Goal: Task Accomplishment & Management: Use online tool/utility

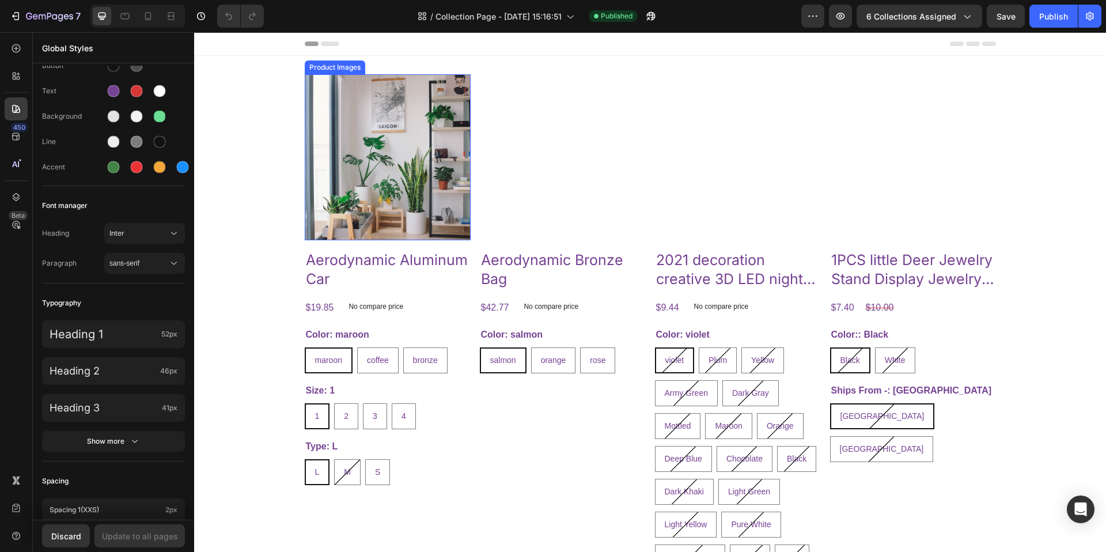
scroll to position [108, 0]
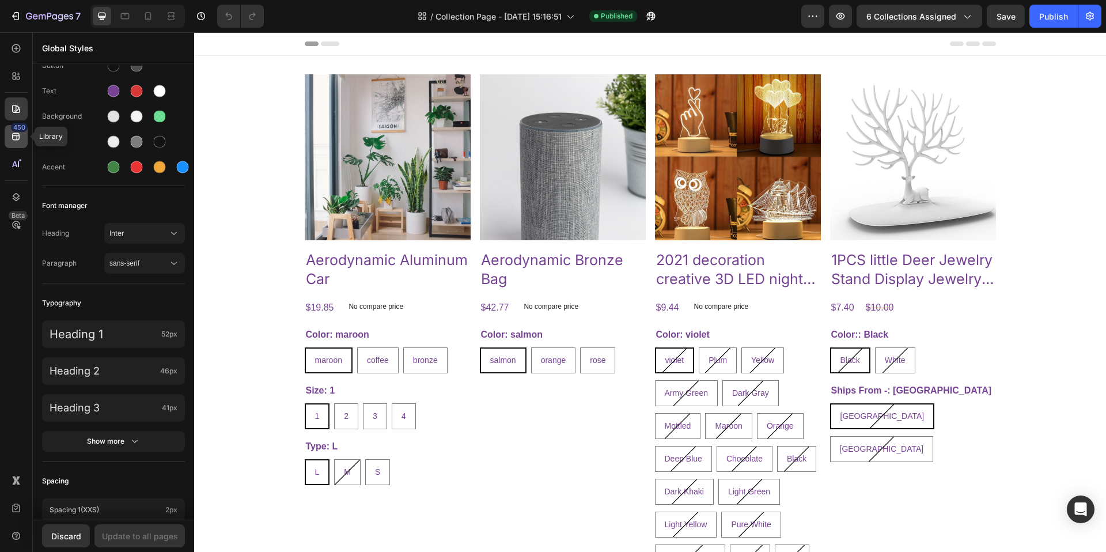
click at [16, 134] on icon at bounding box center [16, 137] width 12 height 12
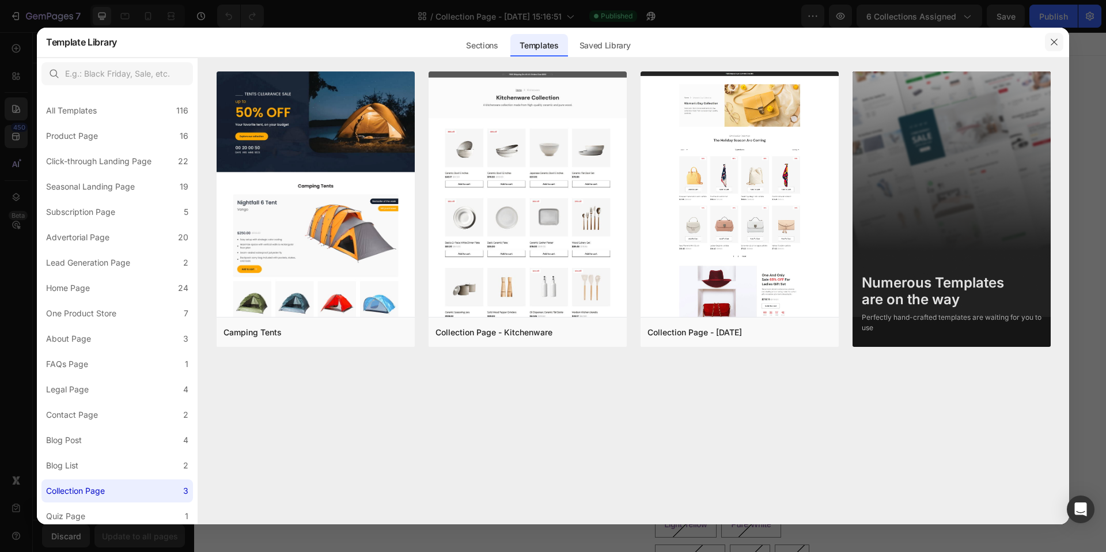
click at [1053, 41] on icon "button" at bounding box center [1054, 41] width 9 height 9
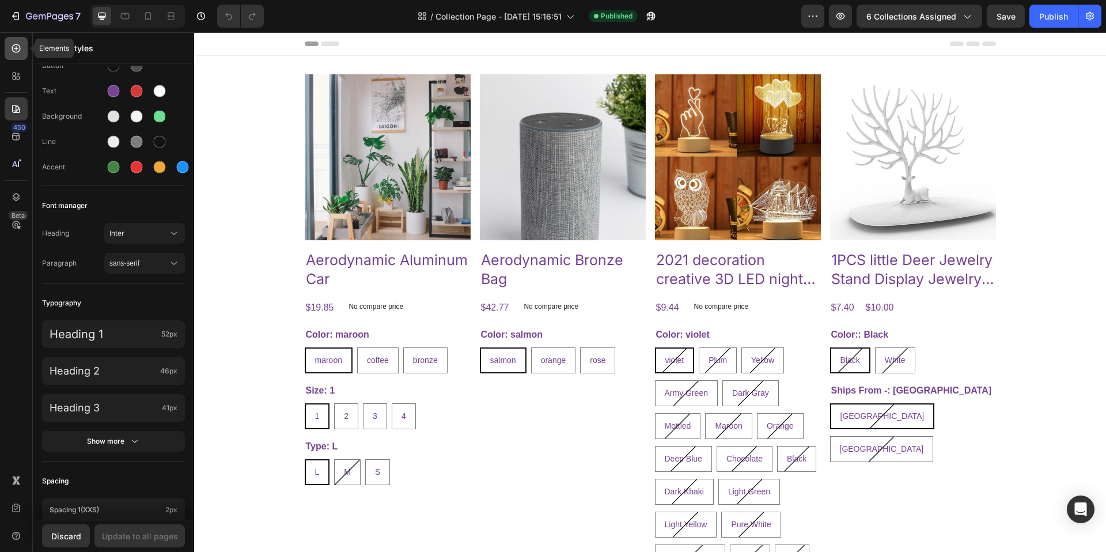
click at [16, 46] on icon at bounding box center [16, 48] width 5 height 5
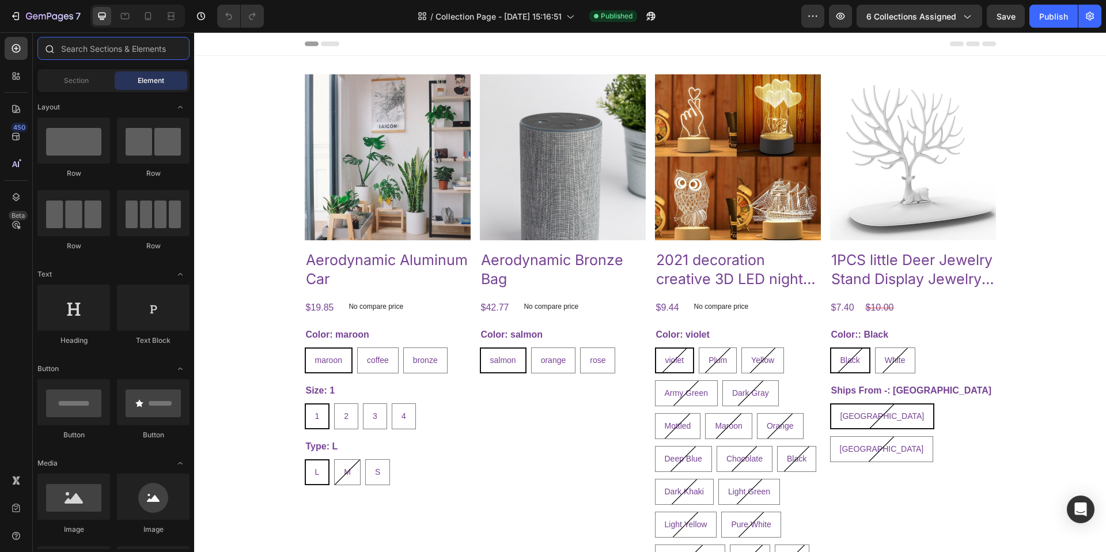
click at [128, 51] on input "text" at bounding box center [113, 48] width 152 height 23
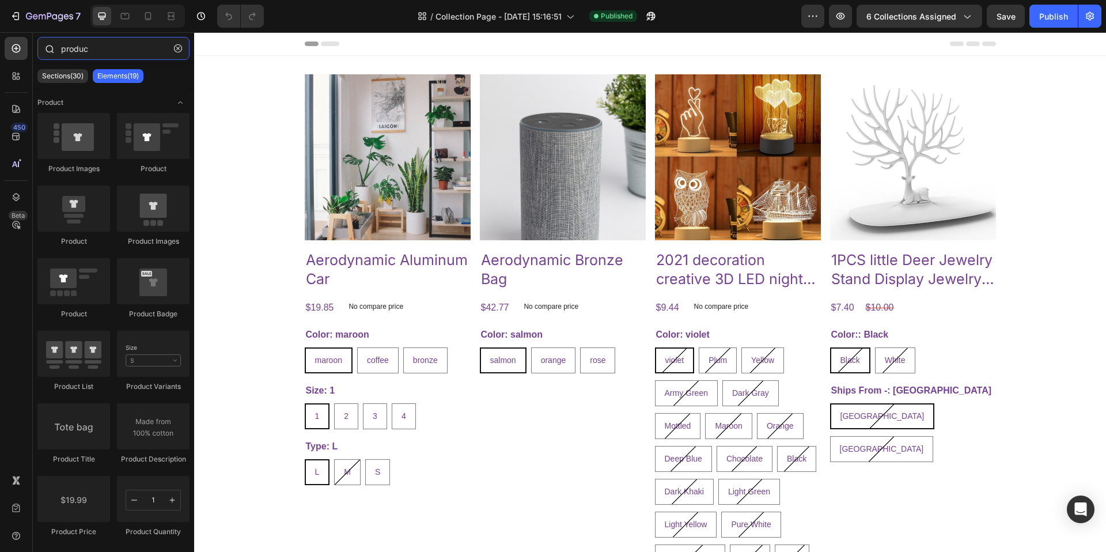
type input "product"
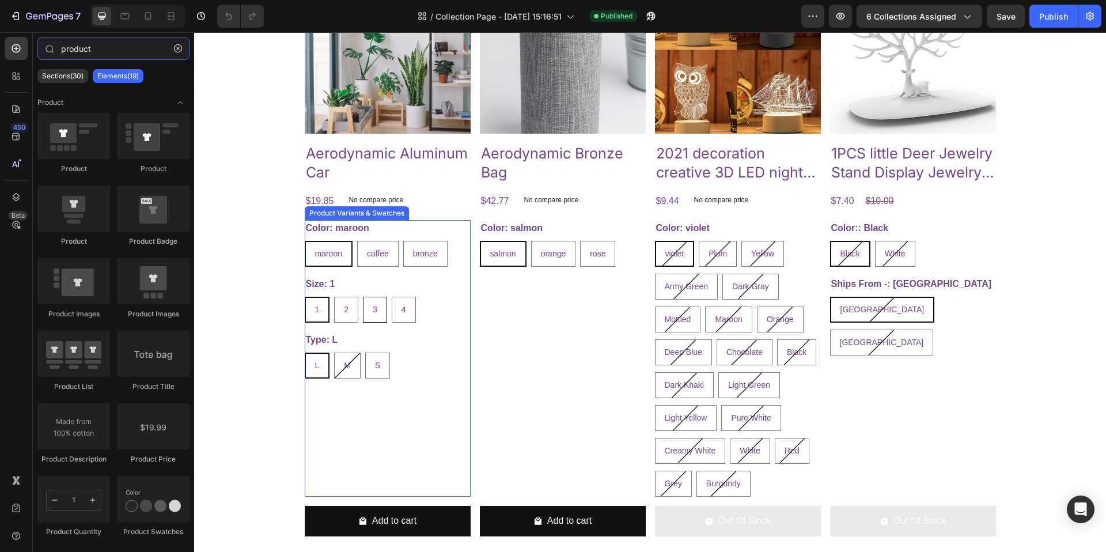
scroll to position [109, 0]
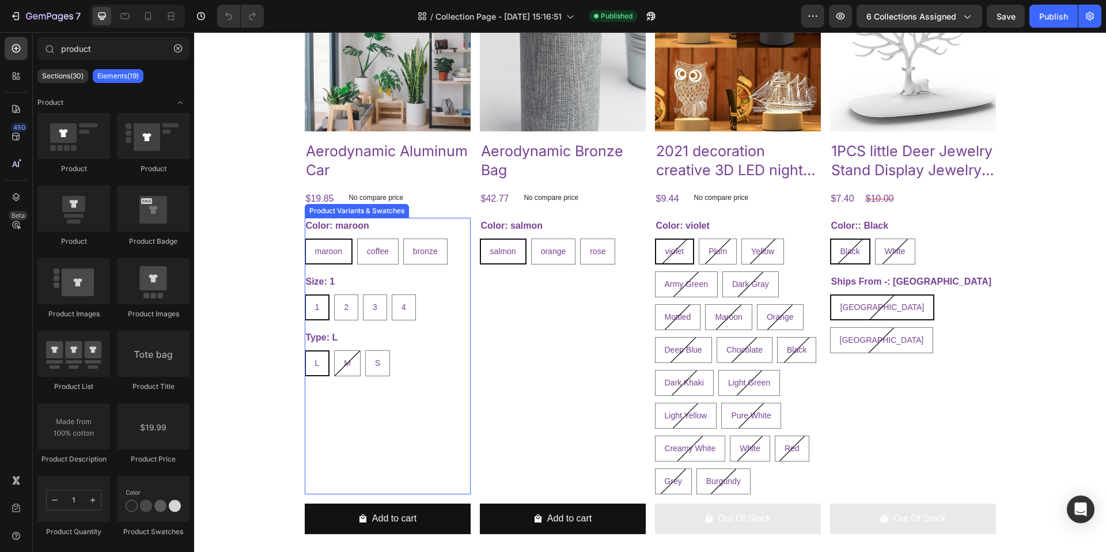
click at [444, 307] on div "1 1 1 2 2 2 3 3 3 4 4 4" at bounding box center [388, 307] width 166 height 26
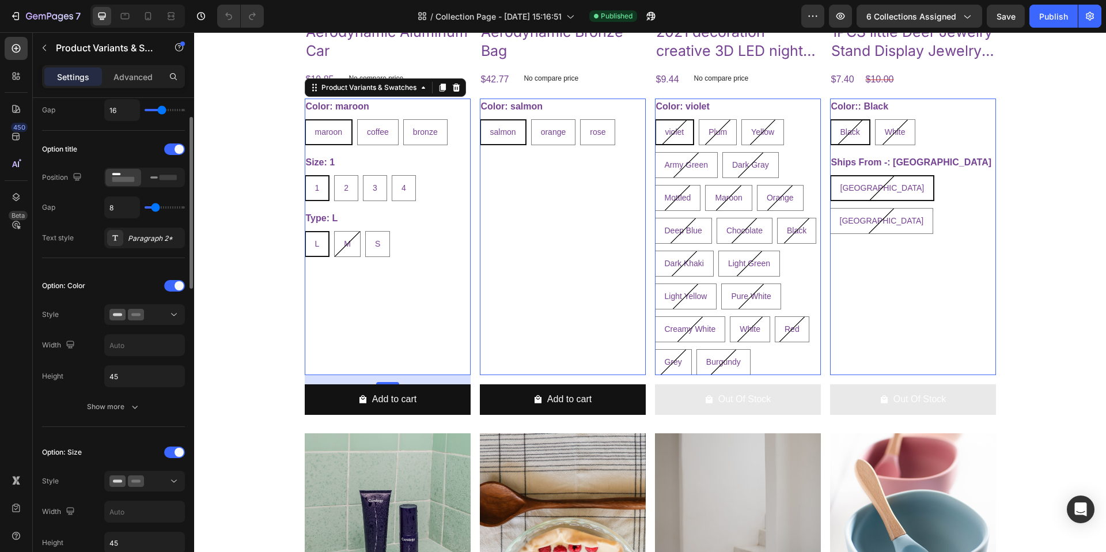
scroll to position [147, 0]
click at [175, 176] on rect at bounding box center [168, 175] width 17 height 5
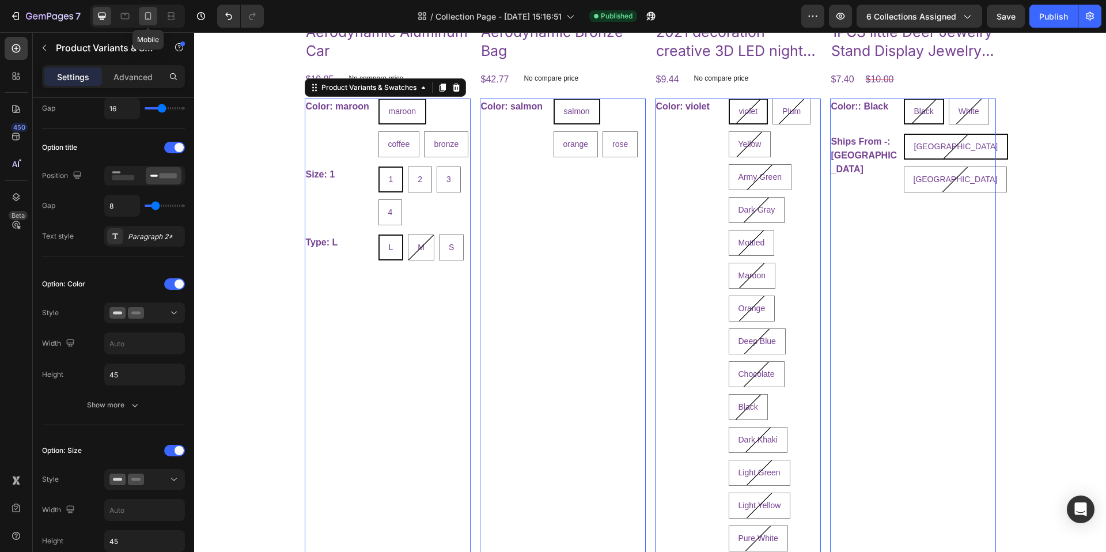
click at [148, 17] on icon at bounding box center [148, 16] width 12 height 12
type input "12"
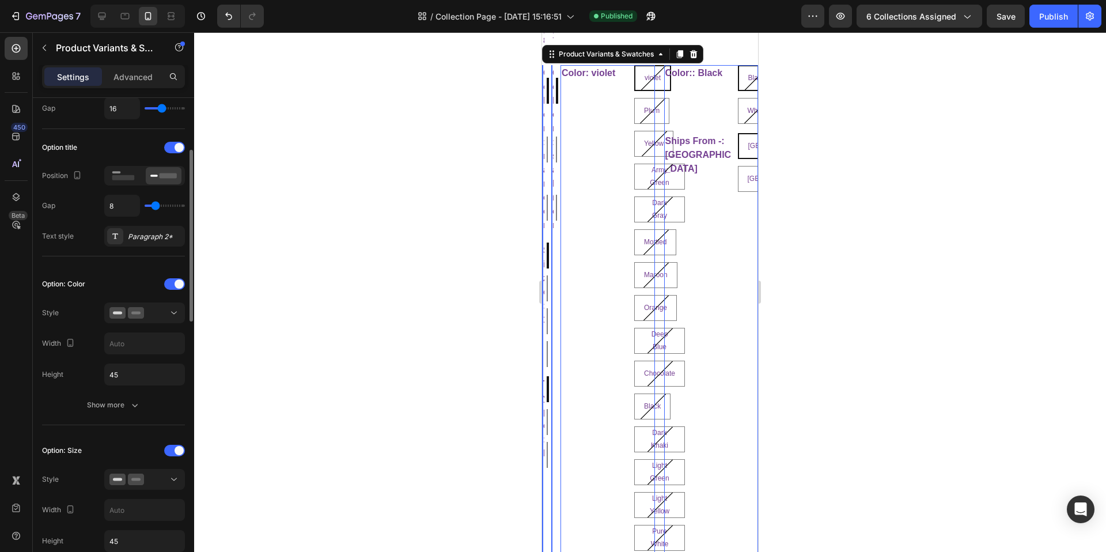
scroll to position [221, 0]
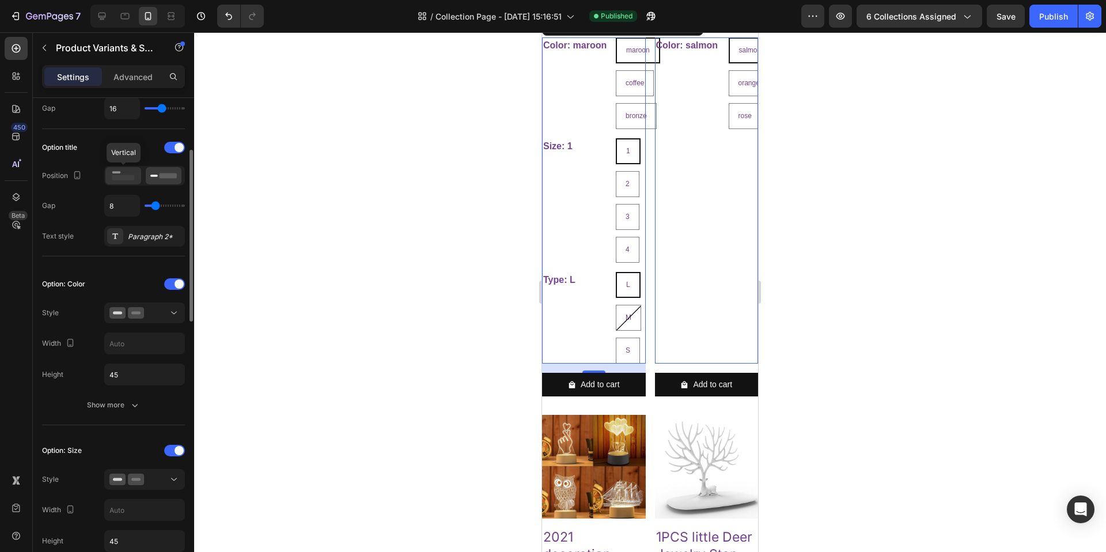
click at [119, 177] on rect at bounding box center [123, 177] width 22 height 5
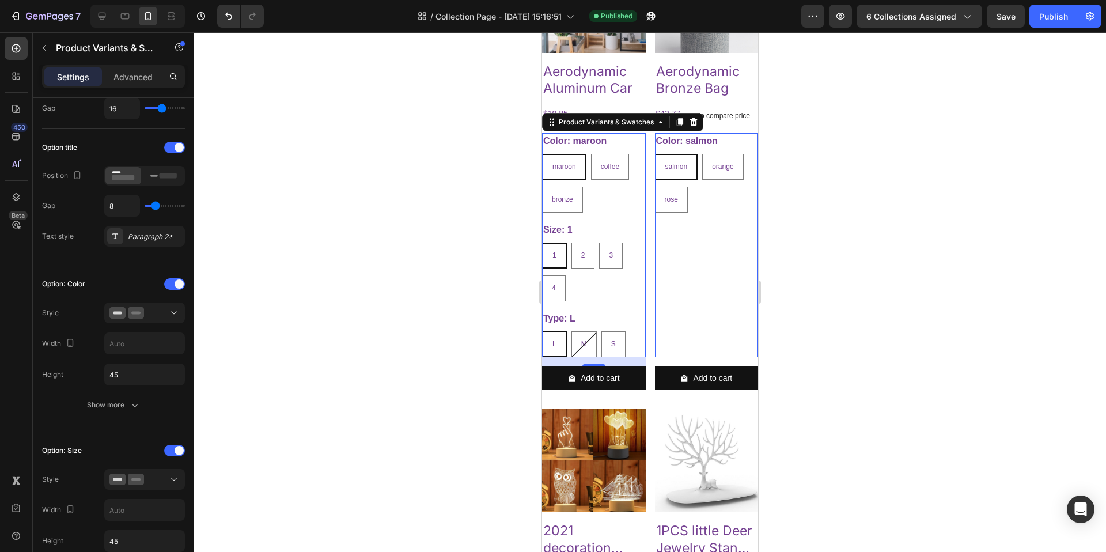
scroll to position [104, 0]
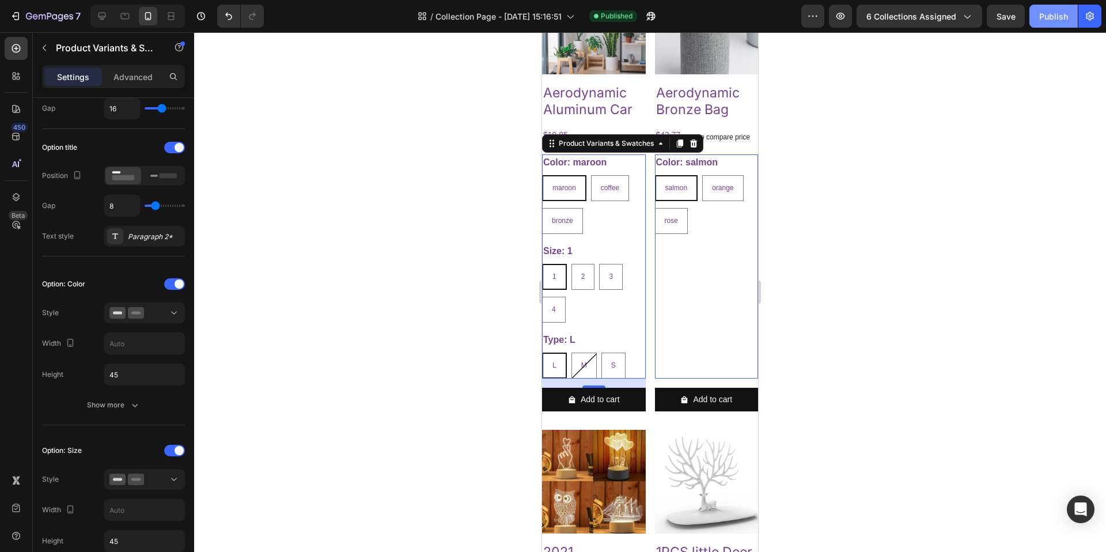
click at [1065, 15] on div "Publish" at bounding box center [1053, 16] width 29 height 12
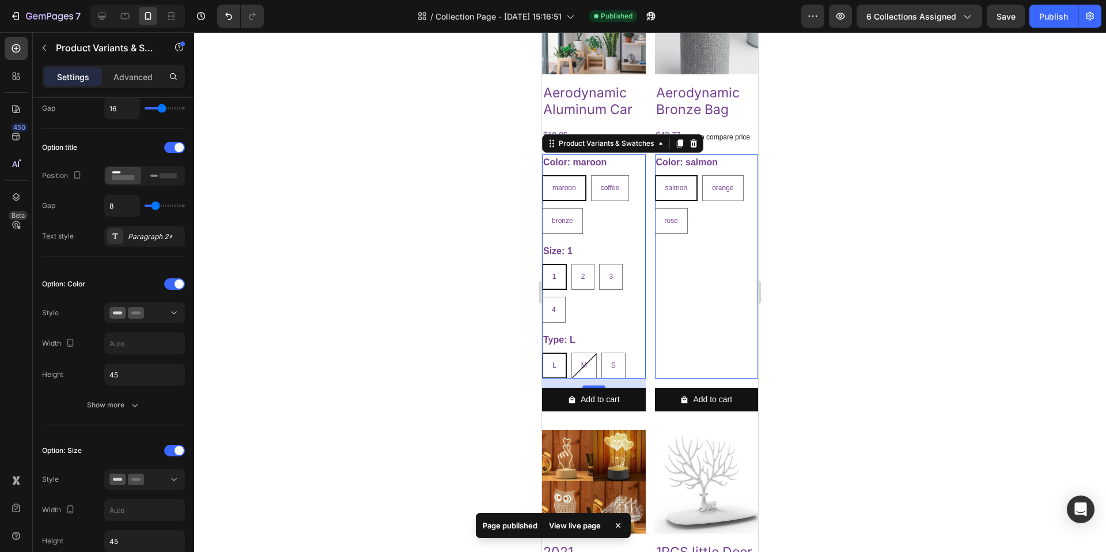
click at [574, 529] on div "View live page" at bounding box center [575, 525] width 66 height 16
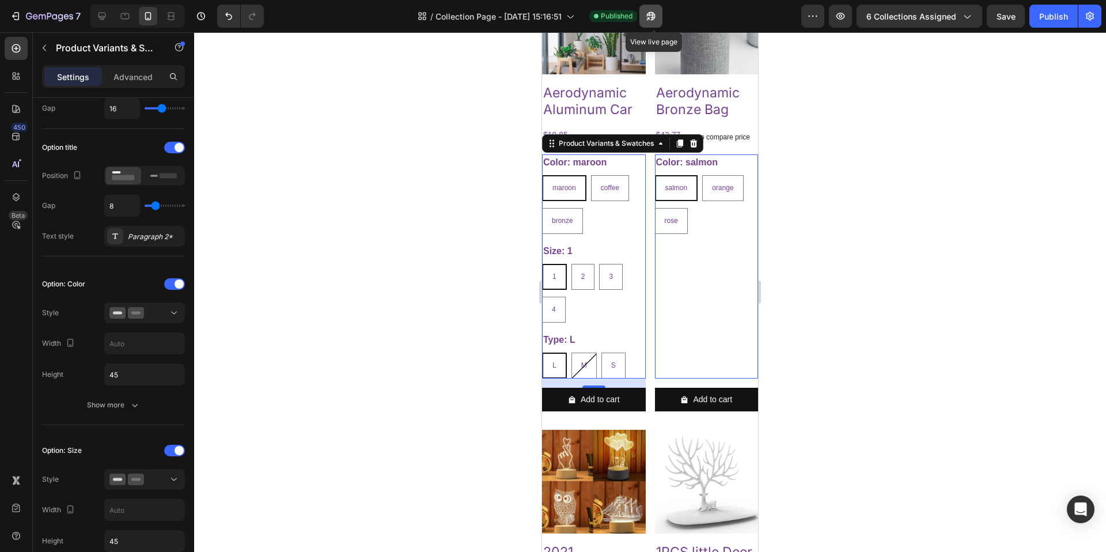
click at [656, 12] on icon "button" at bounding box center [651, 16] width 12 height 12
click at [22, 15] on div "7" at bounding box center [45, 16] width 71 height 14
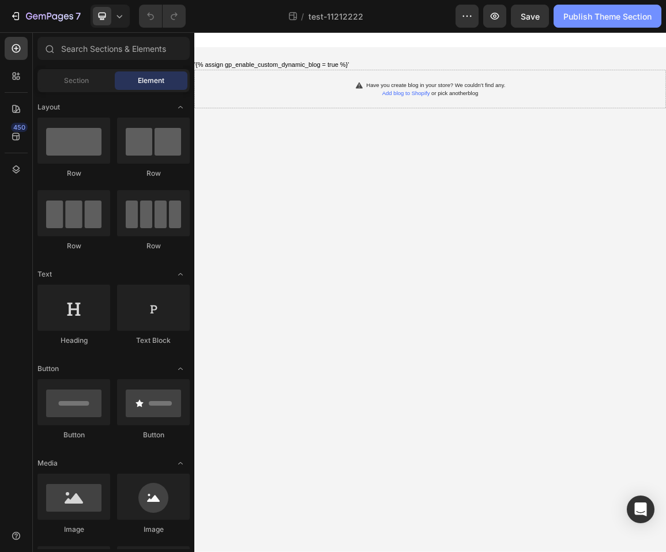
click at [606, 20] on div "Publish Theme Section" at bounding box center [607, 16] width 88 height 12
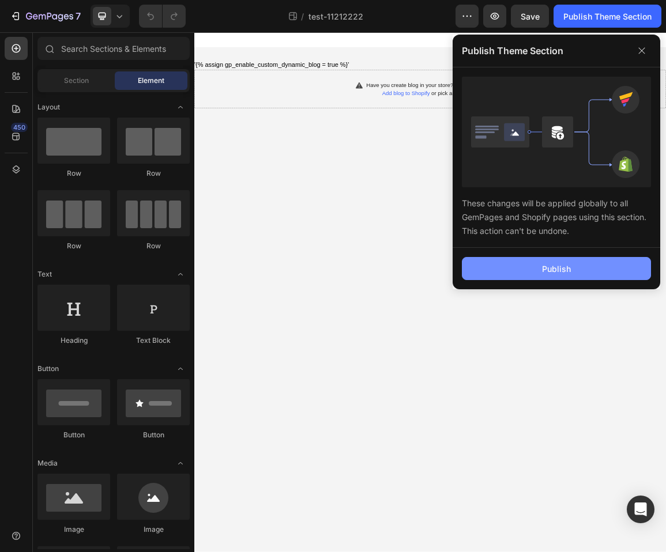
click at [605, 278] on button "Publish" at bounding box center [556, 268] width 189 height 23
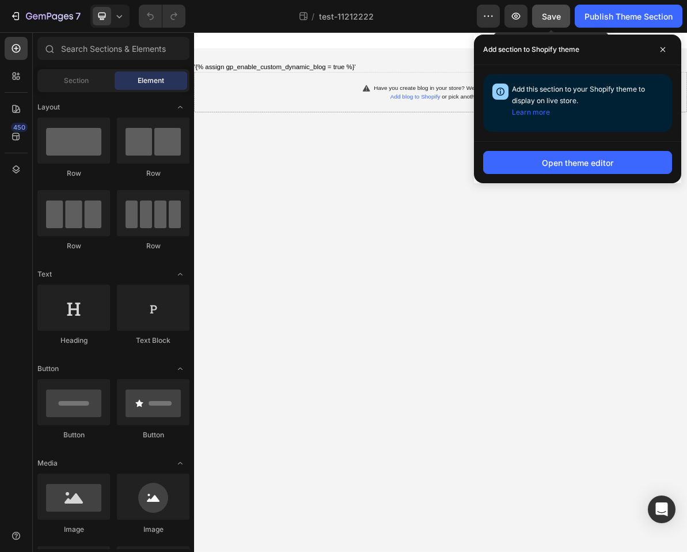
click at [557, 21] on span "Save" at bounding box center [551, 17] width 19 height 10
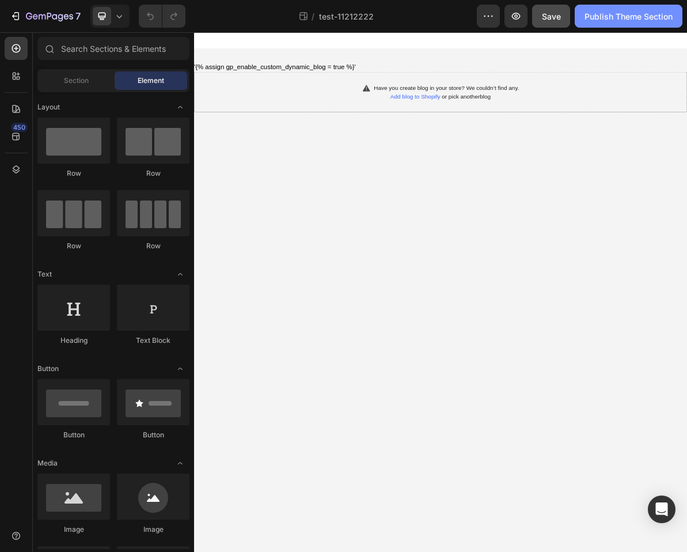
click at [639, 18] on div "Publish Theme Section" at bounding box center [629, 16] width 88 height 12
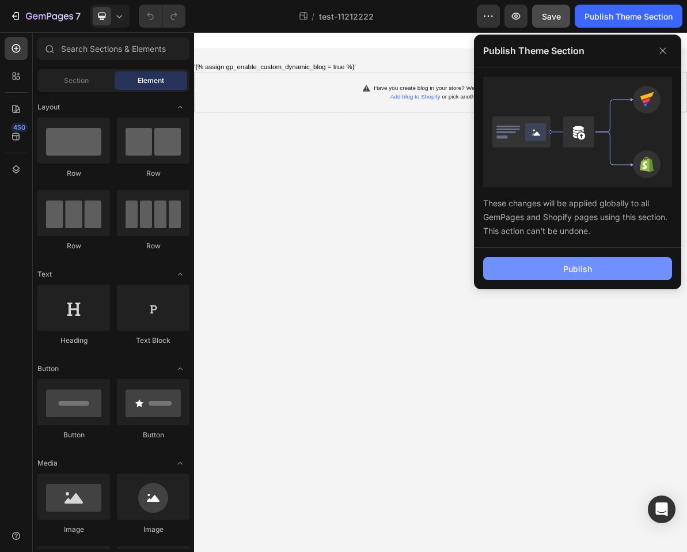
click at [615, 266] on button "Publish" at bounding box center [577, 268] width 189 height 23
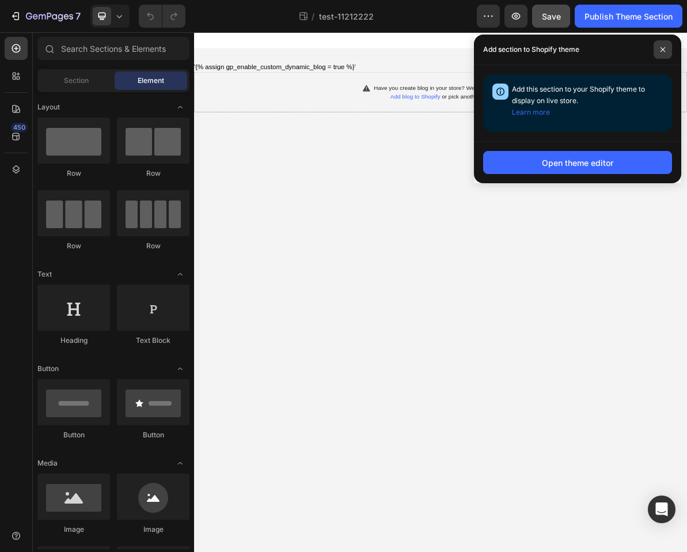
click at [663, 50] on icon at bounding box center [663, 49] width 5 height 5
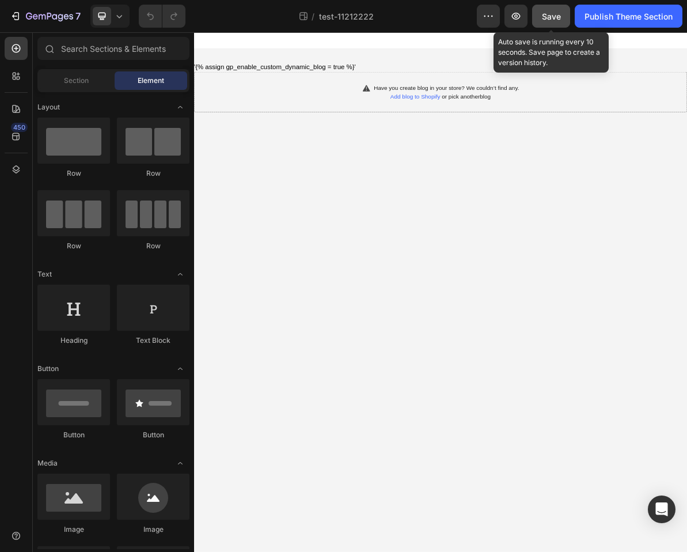
click at [554, 16] on span "Save" at bounding box center [551, 17] width 19 height 10
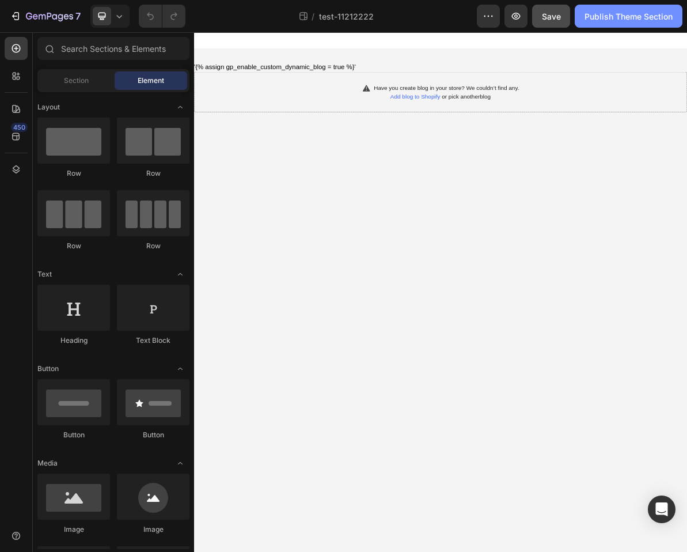
click at [644, 16] on div "Publish Theme Section" at bounding box center [629, 16] width 88 height 12
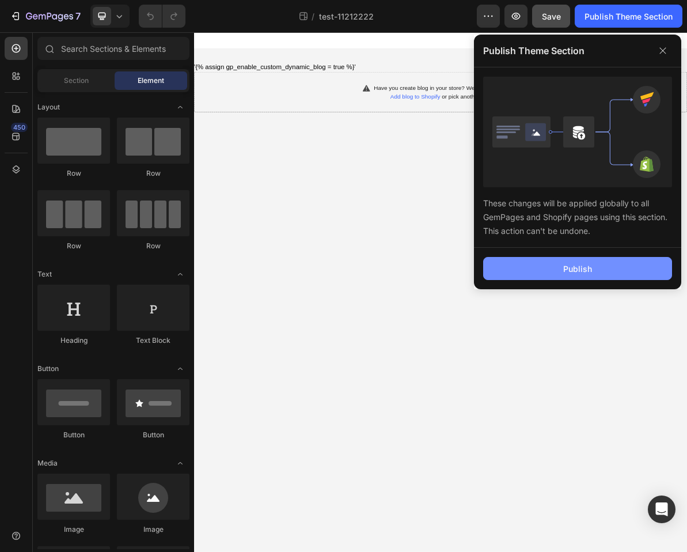
click at [608, 272] on button "Publish" at bounding box center [577, 268] width 189 height 23
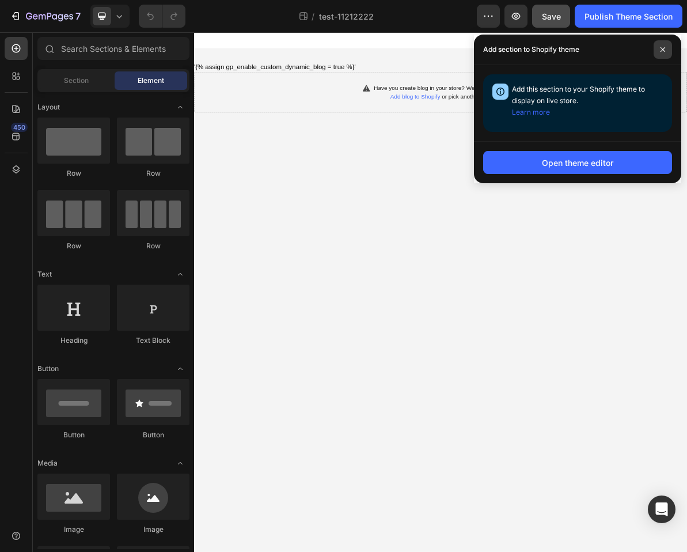
click at [657, 52] on span at bounding box center [663, 49] width 18 height 18
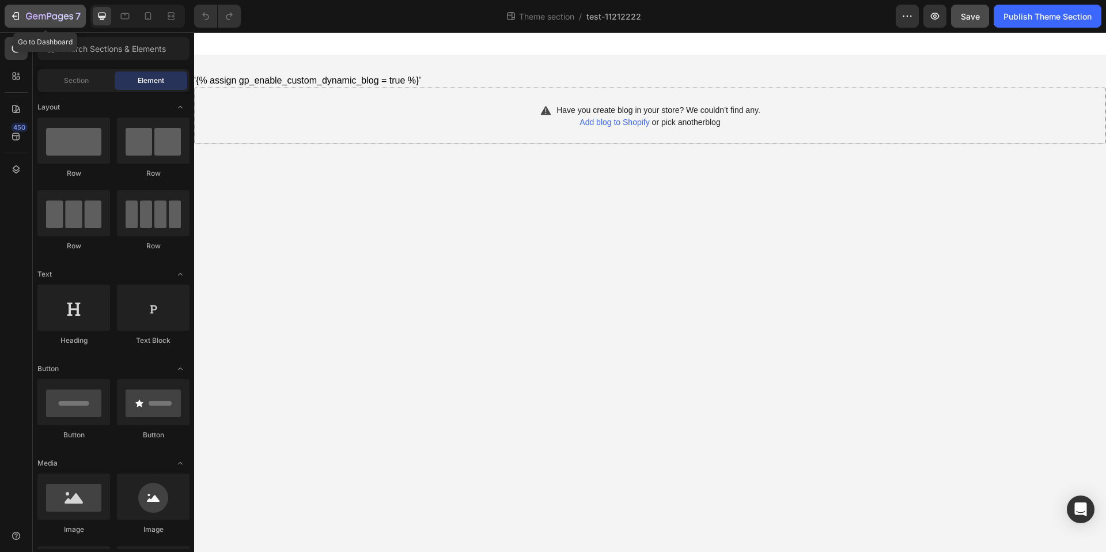
click at [25, 21] on div "7" at bounding box center [45, 16] width 71 height 14
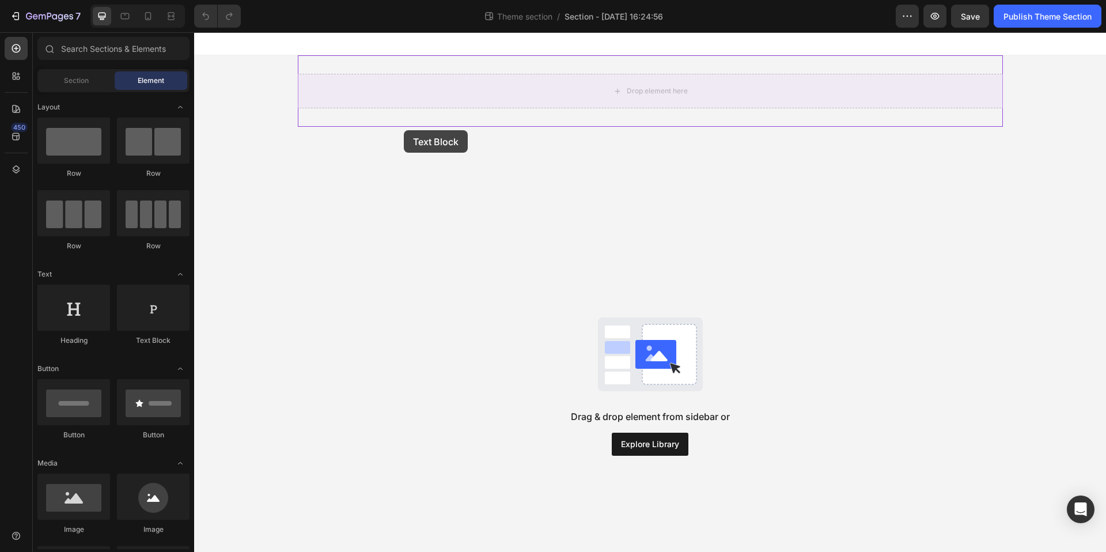
drag, startPoint x: 335, startPoint y: 346, endPoint x: 407, endPoint y: 99, distance: 257.3
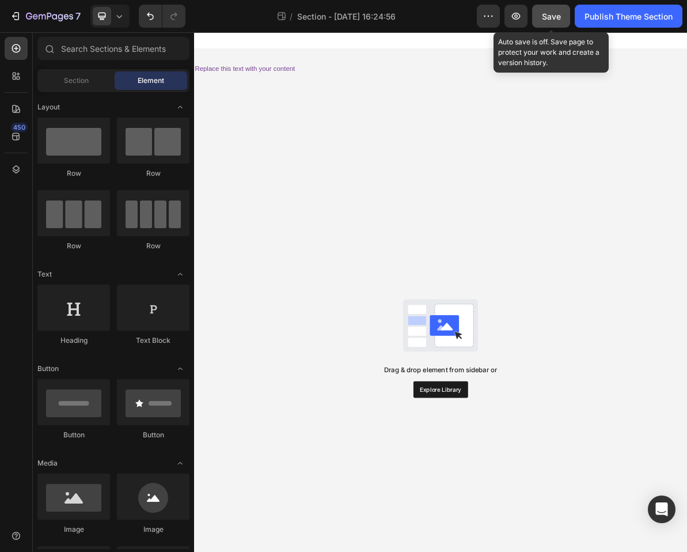
click at [553, 18] on span "Save" at bounding box center [551, 17] width 19 height 10
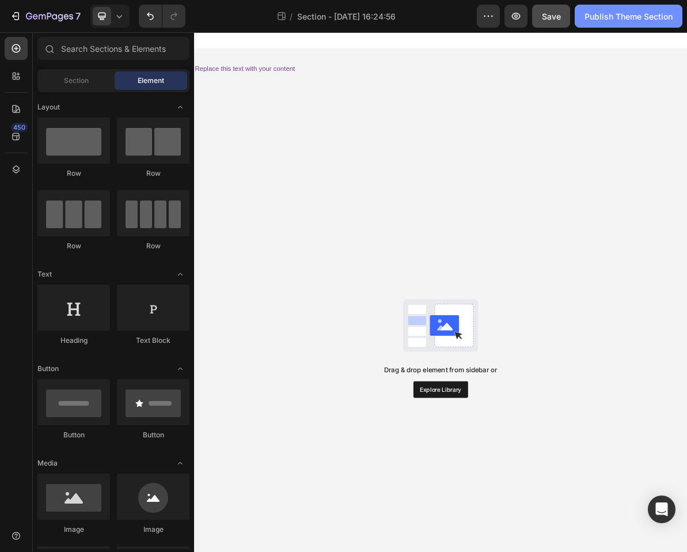
click at [629, 20] on div "Publish Theme Section" at bounding box center [629, 16] width 88 height 12
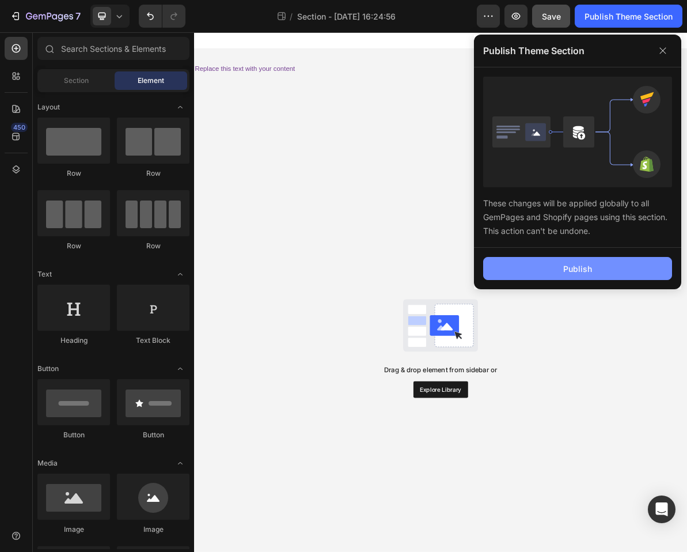
click at [600, 269] on button "Publish" at bounding box center [577, 268] width 189 height 23
